Goal: Check status: Check status

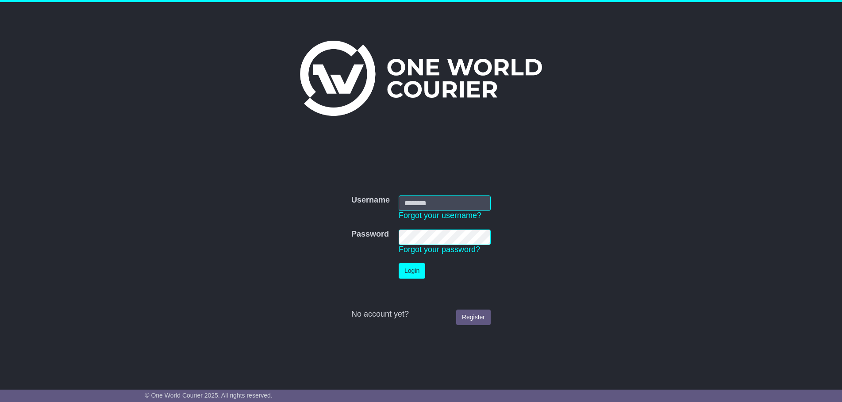
type input "**********"
click at [406, 261] on td "Login" at bounding box center [444, 271] width 101 height 24
click at [405, 266] on button "Login" at bounding box center [412, 270] width 27 height 15
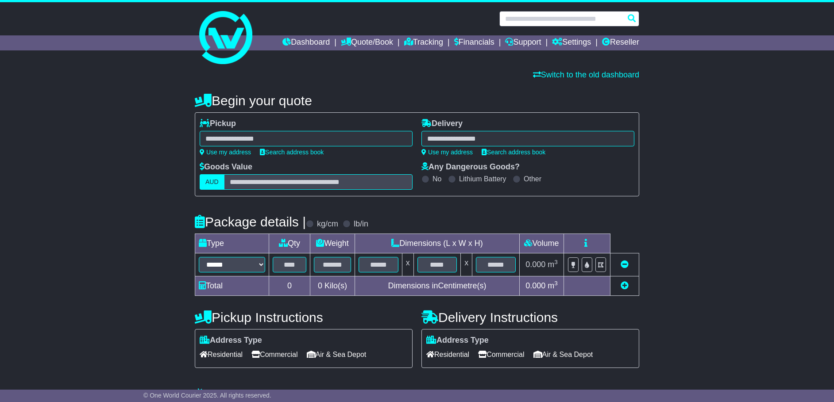
click at [581, 18] on input "text" at bounding box center [569, 18] width 140 height 15
paste input "**********"
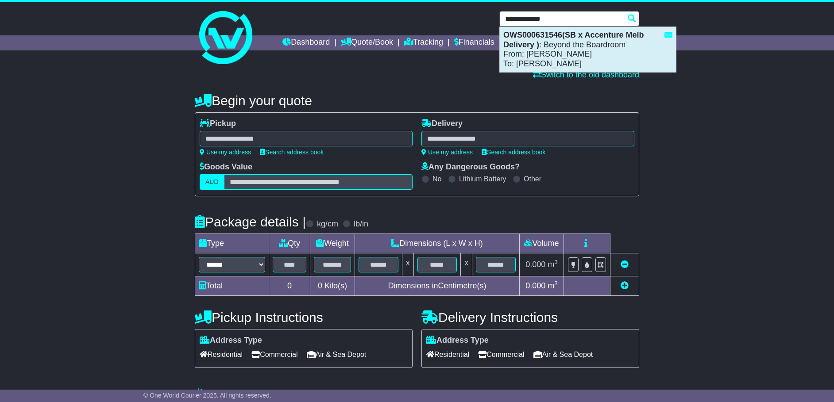
click at [591, 56] on div "OWS000631546(SB x Accenture Melb Delivery ) : Beyond the Boardroom From: Sophie…" at bounding box center [588, 49] width 176 height 45
type input "**********"
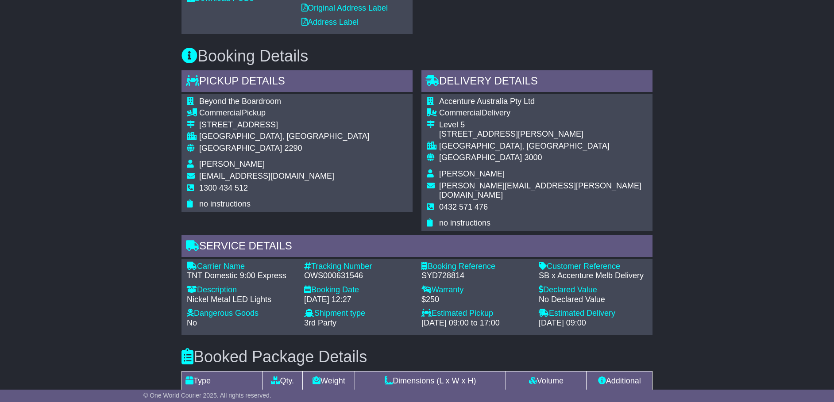
scroll to position [498, 0]
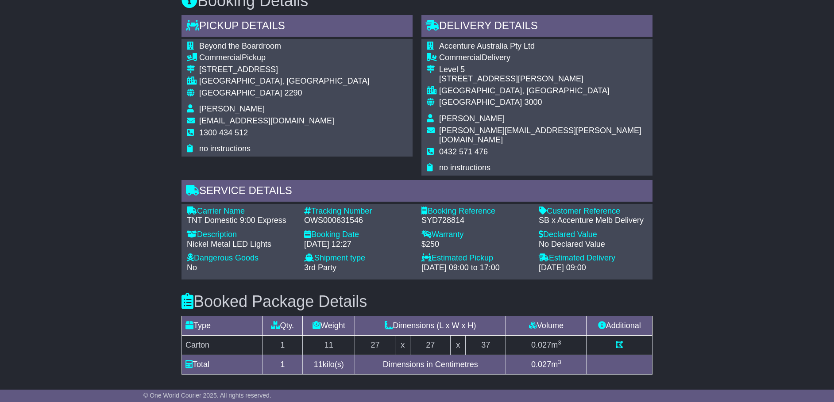
click at [284, 91] on span "2290" at bounding box center [293, 93] width 18 height 9
copy span "2290"
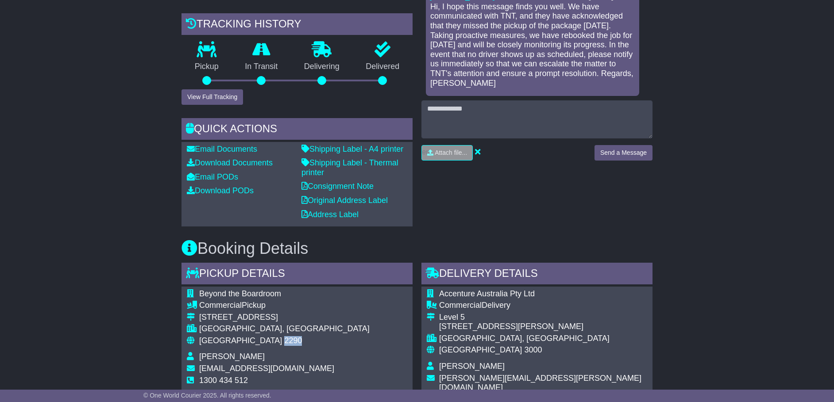
scroll to position [203, 0]
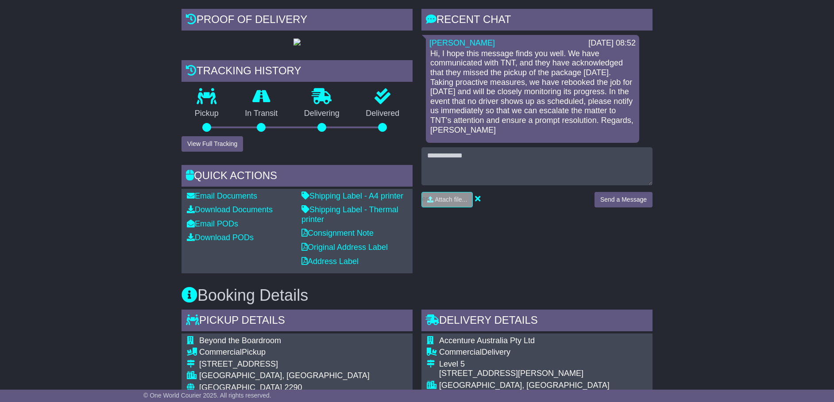
click at [230, 152] on div "Proof of Delivery Tracking history Pickup In Transit Problem Unknown Delivering…" at bounding box center [297, 141] width 240 height 265
click at [228, 147] on button "View Full Tracking" at bounding box center [212, 143] width 62 height 15
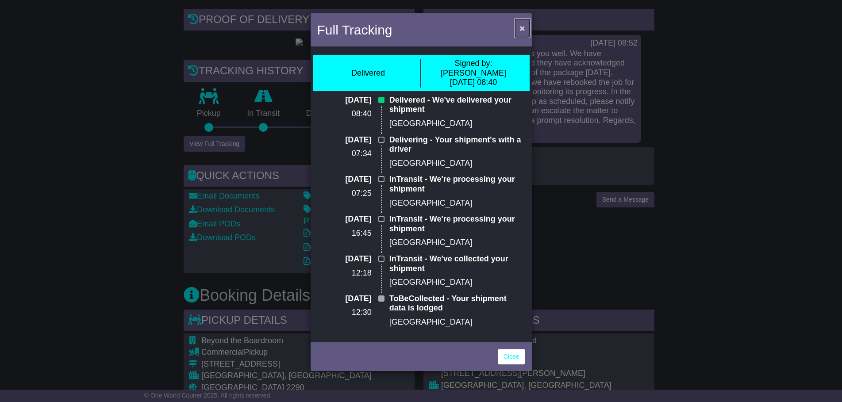
click at [523, 23] on span "×" at bounding box center [522, 28] width 5 height 10
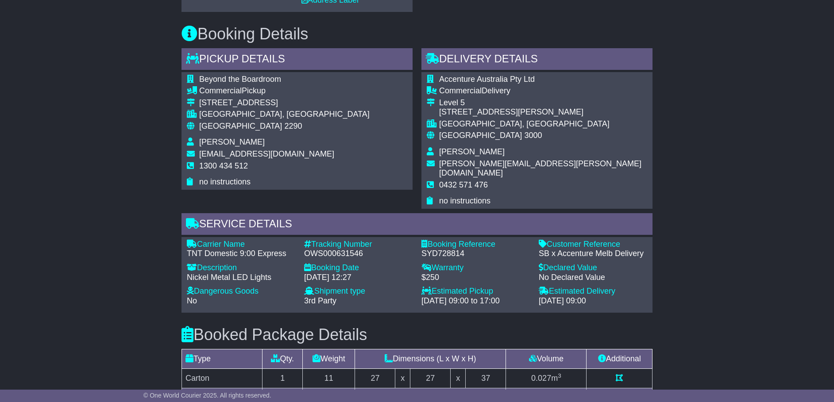
scroll to position [535, 0]
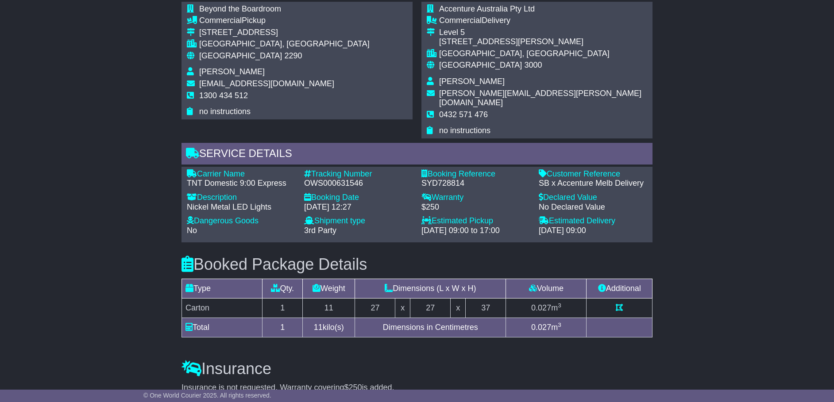
click at [268, 179] on div "TNT Domestic 9:00 Express" at bounding box center [241, 184] width 108 height 10
copy div "TNT Domestic 9:00 Express"
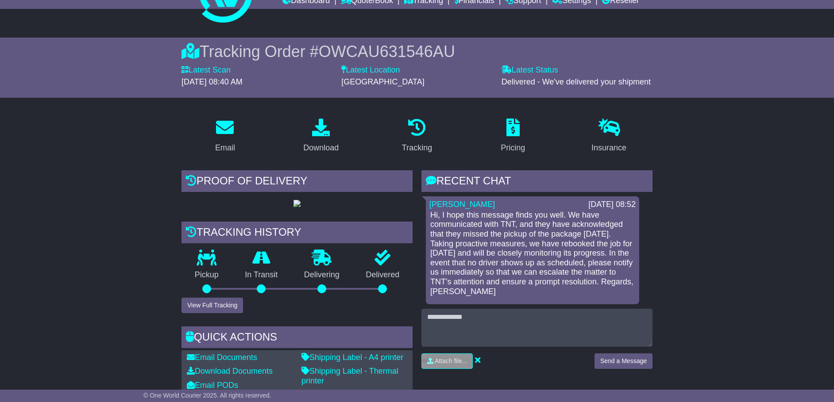
scroll to position [37, 0]
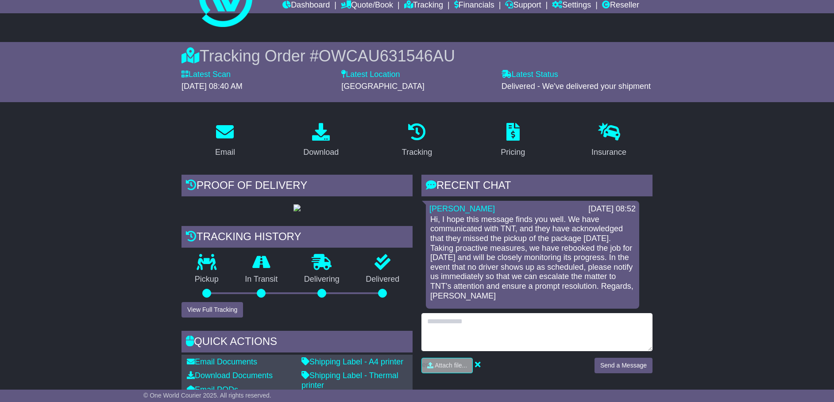
click at [543, 338] on textarea at bounding box center [536, 332] width 231 height 38
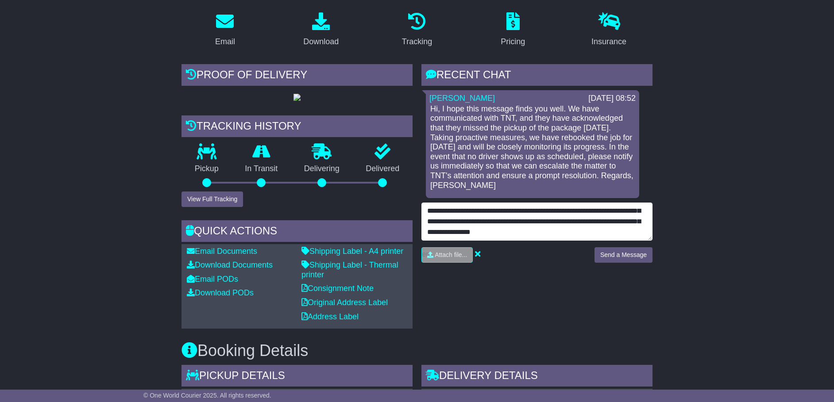
scroll to position [4, 0]
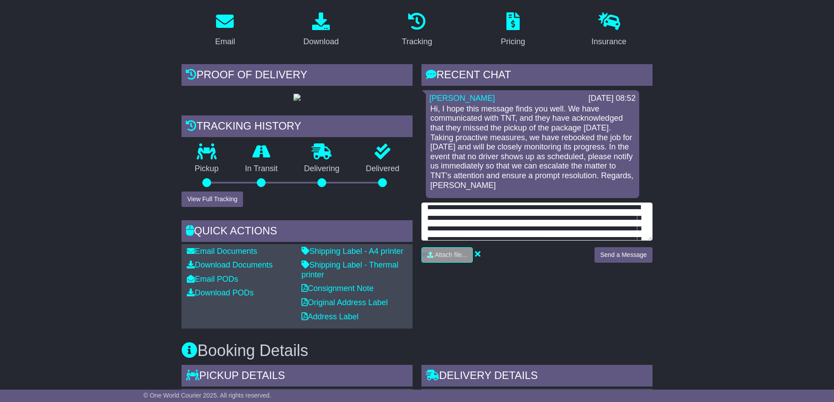
type textarea "**********"
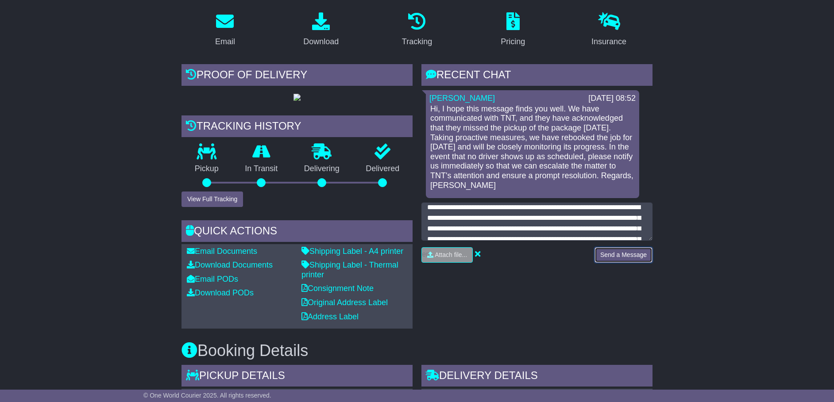
click at [637, 255] on button "Send a Message" at bounding box center [623, 254] width 58 height 15
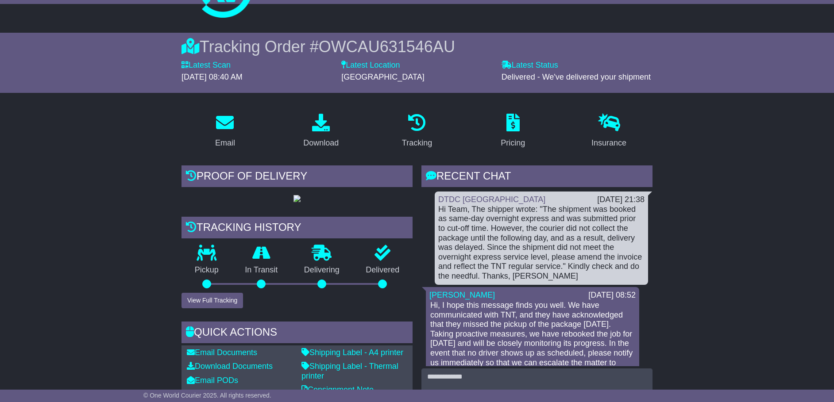
scroll to position [0, 0]
